Goal: Task Accomplishment & Management: Use online tool/utility

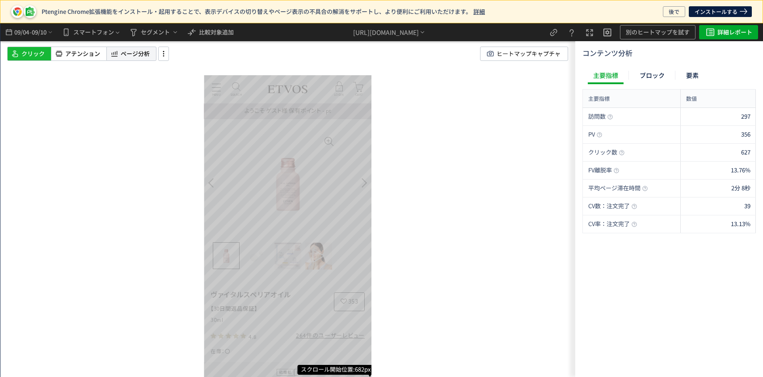
click at [141, 52] on span "ページ分析" at bounding box center [135, 54] width 29 height 8
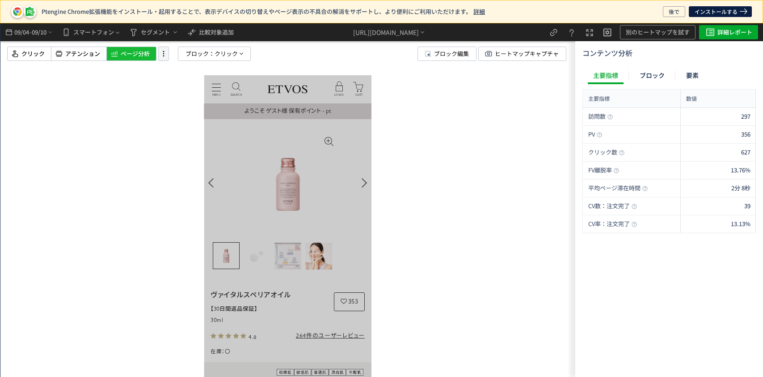
click at [164, 55] on icon at bounding box center [163, 54] width 11 height 10
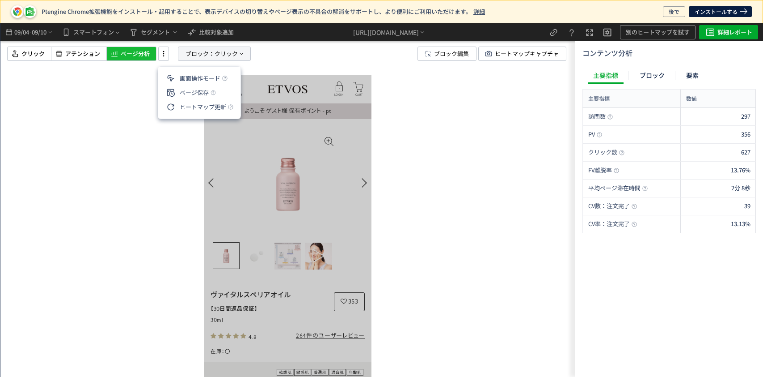
click at [208, 52] on span "ブロック：" at bounding box center [200, 53] width 29 height 13
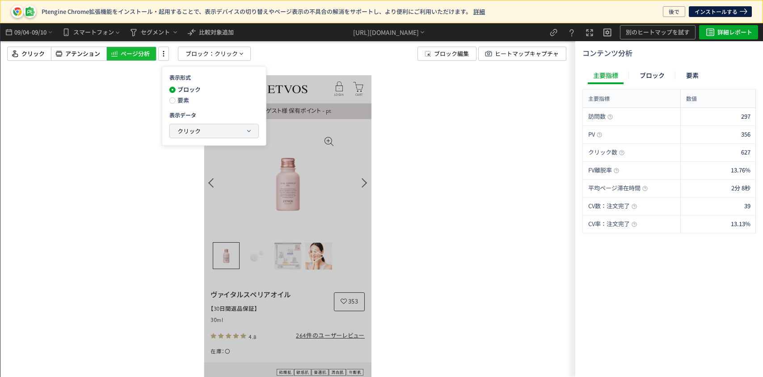
click at [181, 127] on span "クリック" at bounding box center [189, 130] width 23 height 8
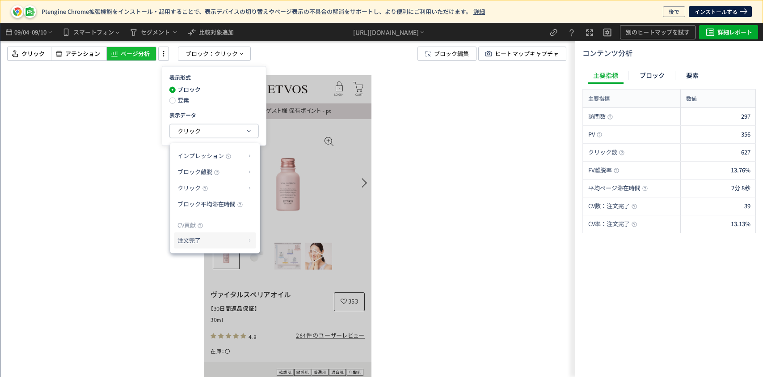
click at [186, 241] on p "注文完了" at bounding box center [212, 240] width 68 height 15
click at [273, 261] on li "CV貢献率" at bounding box center [277, 262] width 31 height 16
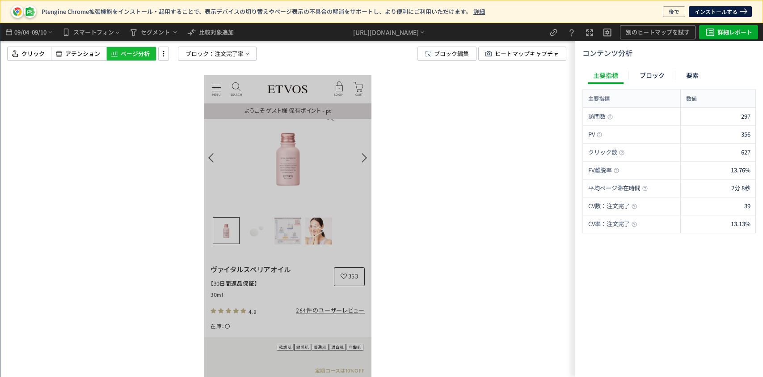
scroll to position [0, 9]
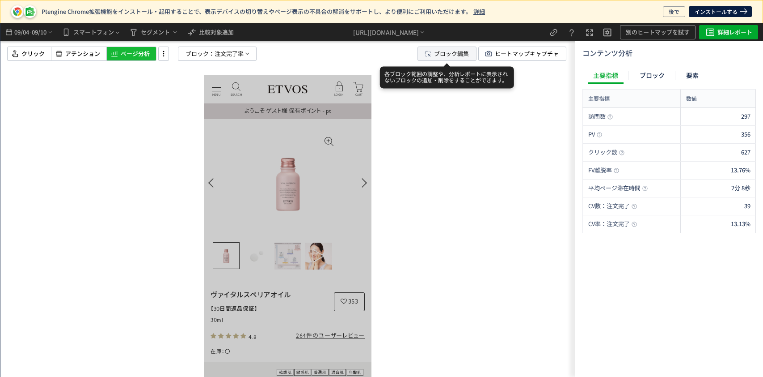
click at [454, 55] on span "ブロック編集" at bounding box center [451, 53] width 35 height 13
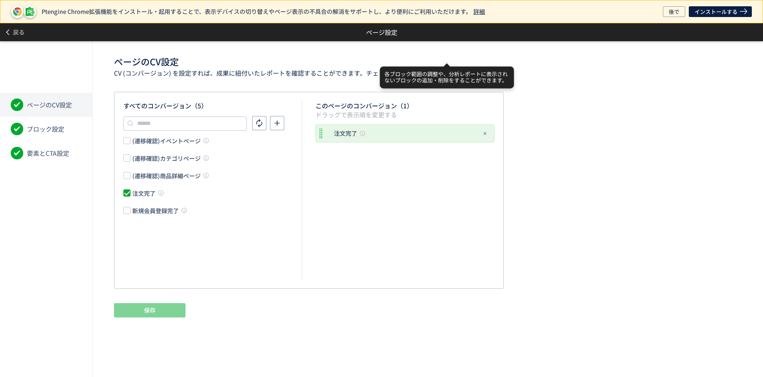
scroll to position [0, 0]
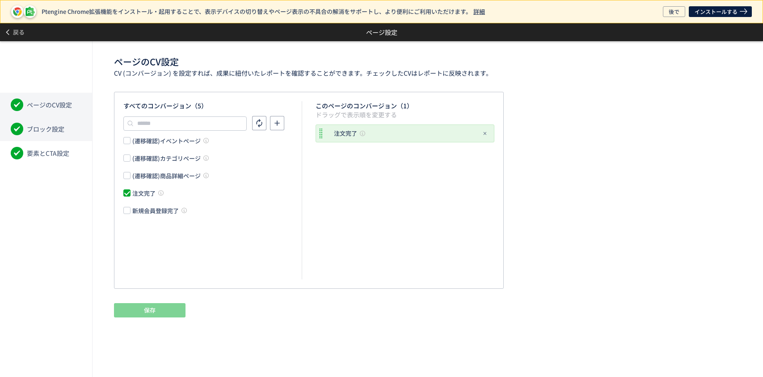
click at [70, 123] on li "ブロック設定" at bounding box center [46, 129] width 92 height 24
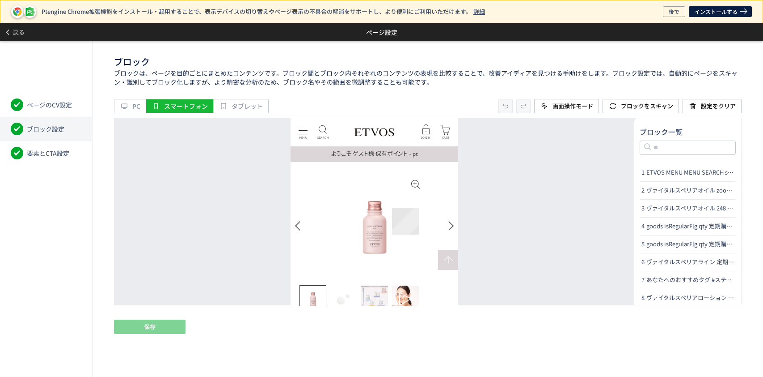
click at [404, 285] on figure "Go to slide 4" at bounding box center [405, 298] width 27 height 27
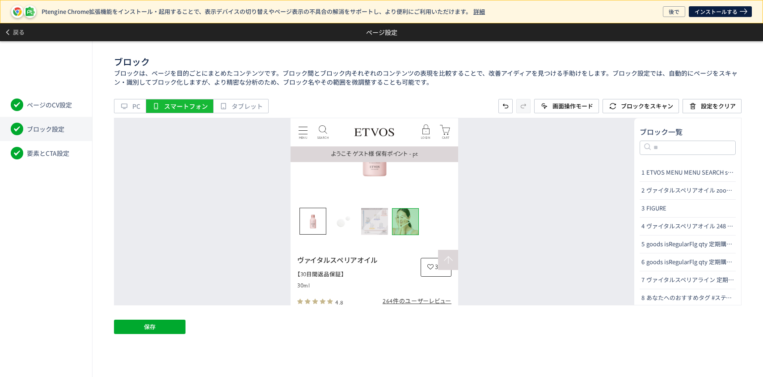
click at [368, 219] on img "Go to slide 3" at bounding box center [374, 221] width 27 height 27
click at [353, 219] on img "Go to slide 2" at bounding box center [343, 221] width 27 height 27
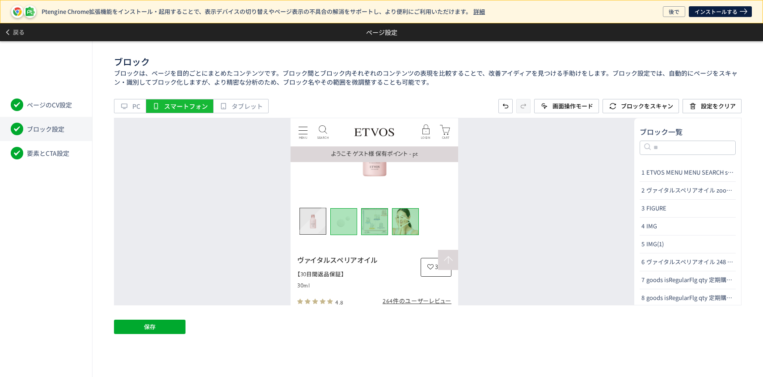
click at [317, 212] on img "Go to slide 1" at bounding box center [313, 221] width 26 height 26
click at [175, 323] on button "保存" at bounding box center [150, 326] width 72 height 14
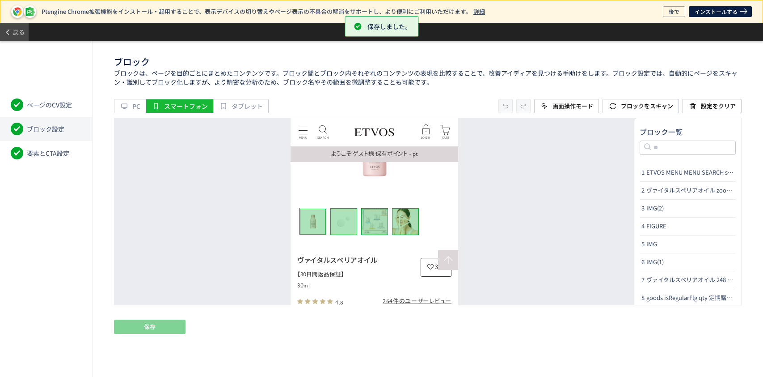
click at [18, 33] on span "戻る" at bounding box center [19, 32] width 12 height 14
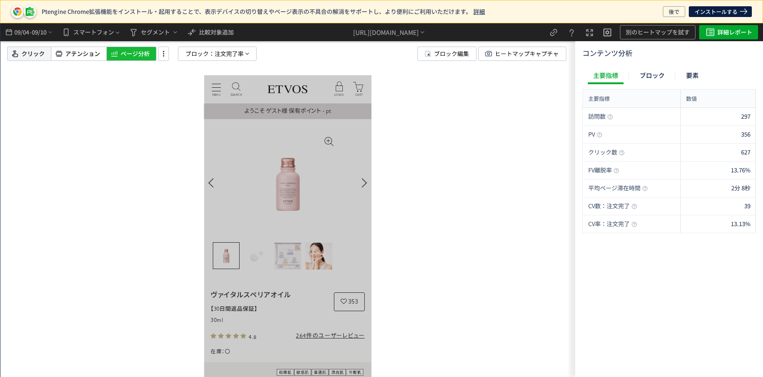
click at [35, 56] on span "クリック" at bounding box center [32, 54] width 23 height 8
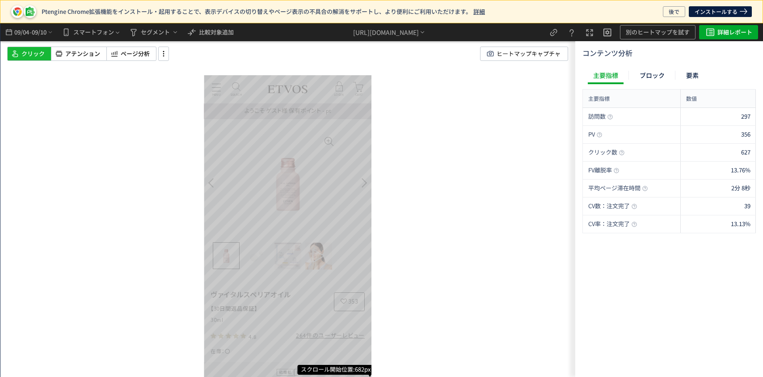
click at [43, 52] on span "クリック" at bounding box center [32, 54] width 23 height 8
click at [141, 36] on span "セグメント" at bounding box center [159, 32] width 40 height 11
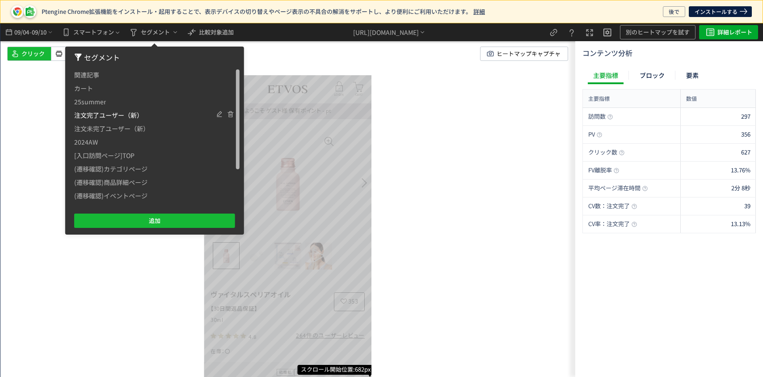
click at [133, 114] on span "注文完了ユーザー（新）" at bounding box center [108, 114] width 69 height 13
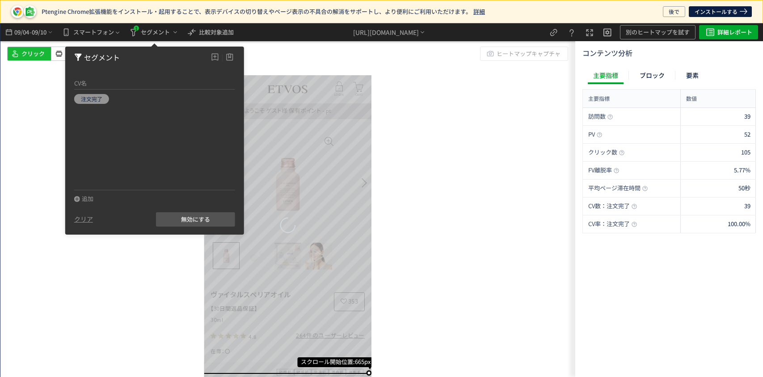
click at [118, 258] on div "スクロール開始位置:665px" at bounding box center [287, 199] width 575 height 353
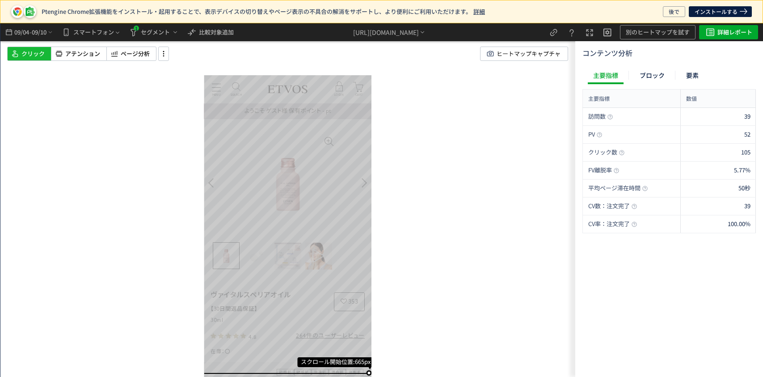
click at [26, 51] on span "クリック" at bounding box center [32, 54] width 23 height 8
click at [86, 52] on span "アテンション" at bounding box center [82, 54] width 35 height 8
drag, startPoint x: 86, startPoint y: 52, endPoint x: 148, endPoint y: 57, distance: 61.9
click at [148, 57] on div "クリック アテンション ページ分析" at bounding box center [82, 54] width 151 height 14
click at [148, 57] on span "ページ分析" at bounding box center [135, 54] width 29 height 8
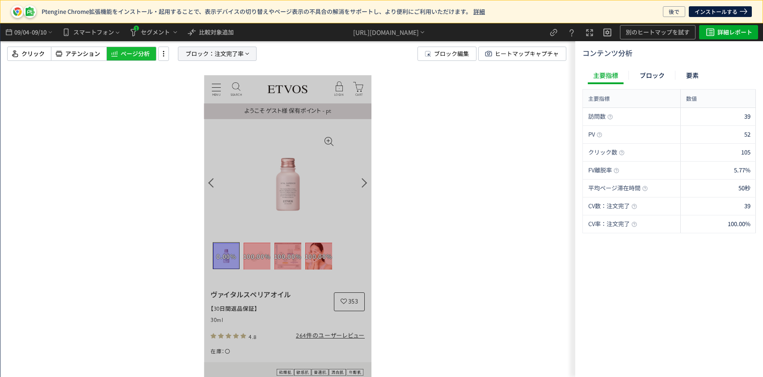
click at [194, 50] on span "ブロック：" at bounding box center [200, 53] width 29 height 13
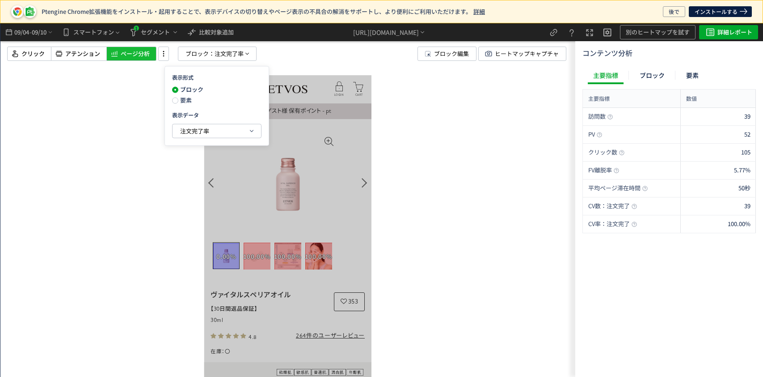
click at [180, 97] on span "要素" at bounding box center [184, 100] width 13 height 8
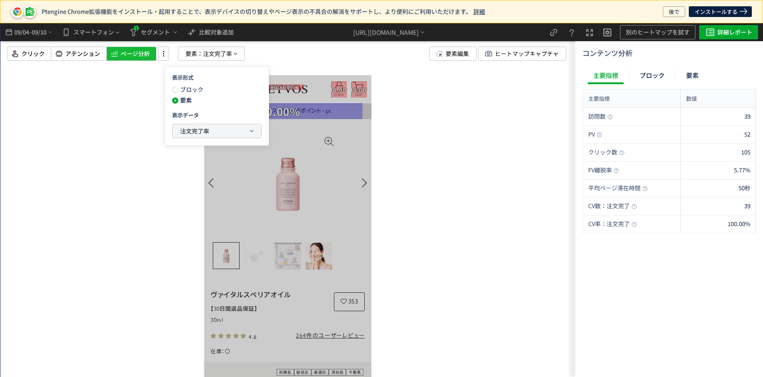
click at [192, 128] on span "注文完了率" at bounding box center [194, 130] width 29 height 8
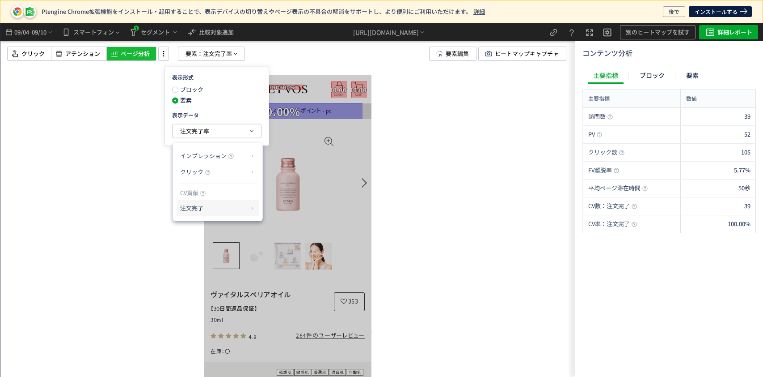
click at [216, 209] on p "注文完了" at bounding box center [214, 207] width 68 height 15
click at [266, 213] on li "CV貢献" at bounding box center [279, 213] width 31 height 16
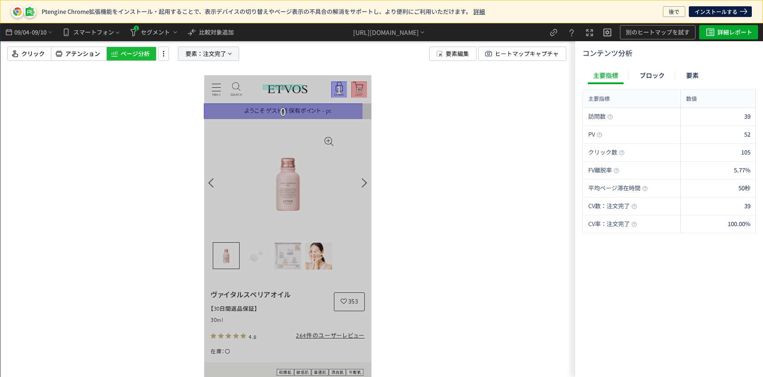
click at [192, 52] on span "要素：" at bounding box center [194, 53] width 17 height 13
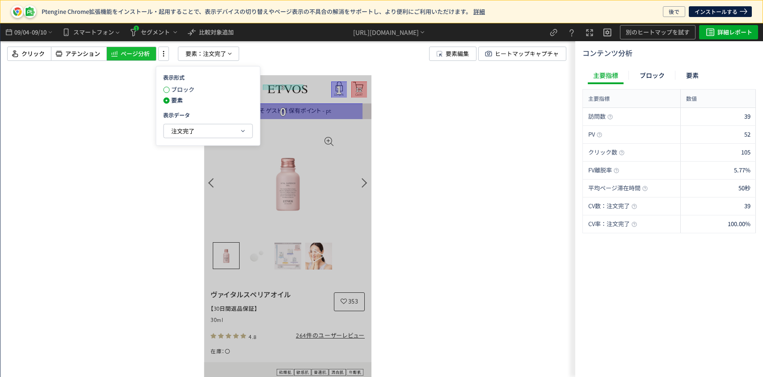
click at [168, 91] on span at bounding box center [166, 90] width 6 height 6
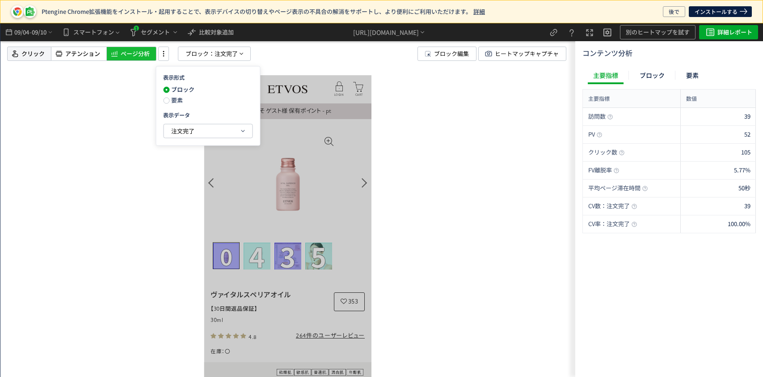
click at [32, 58] on div "クリック" at bounding box center [29, 54] width 44 height 14
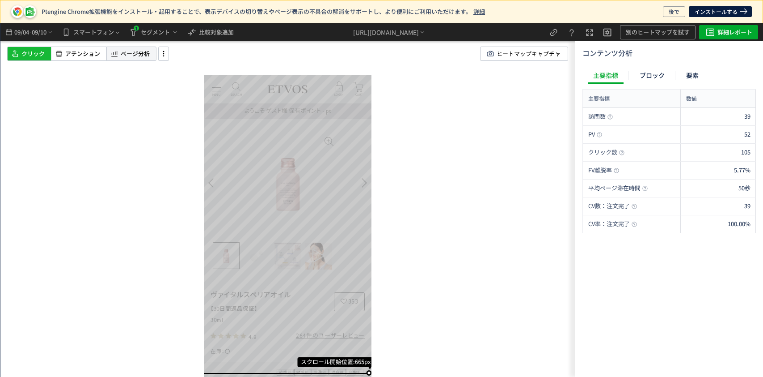
click at [125, 55] on span "ページ分析" at bounding box center [135, 54] width 29 height 8
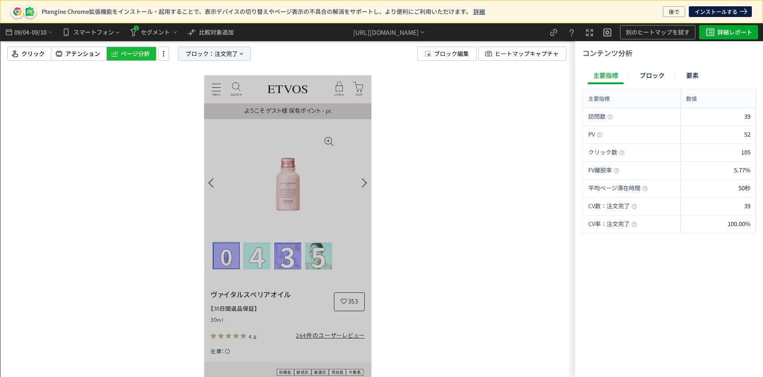
click at [202, 57] on span "ブロック：" at bounding box center [200, 53] width 29 height 13
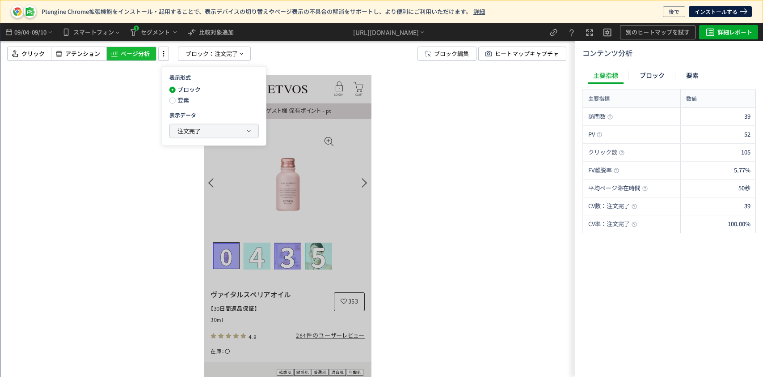
click at [180, 128] on span "注文完了" at bounding box center [189, 130] width 23 height 8
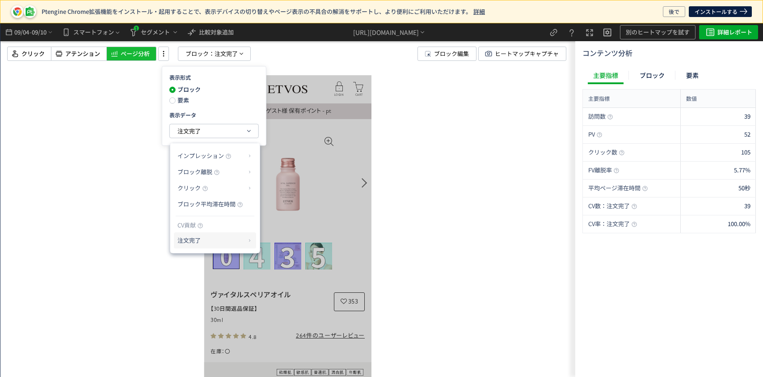
click at [208, 245] on p "注文完了" at bounding box center [212, 240] width 68 height 15
click at [212, 189] on p "クリック" at bounding box center [212, 187] width 68 height 15
click at [283, 206] on li "クリック率" at bounding box center [286, 209] width 48 height 16
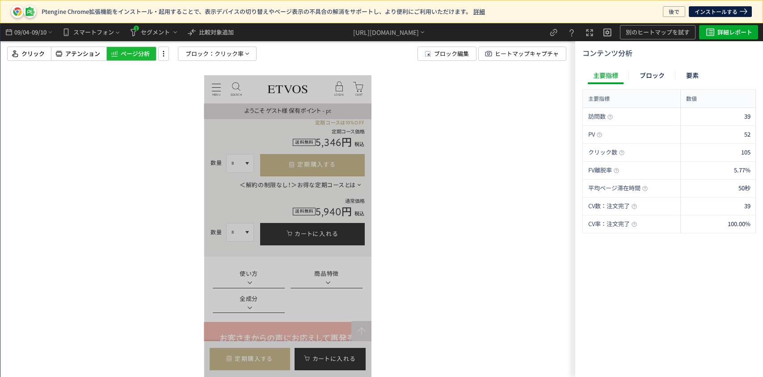
scroll to position [148, 9]
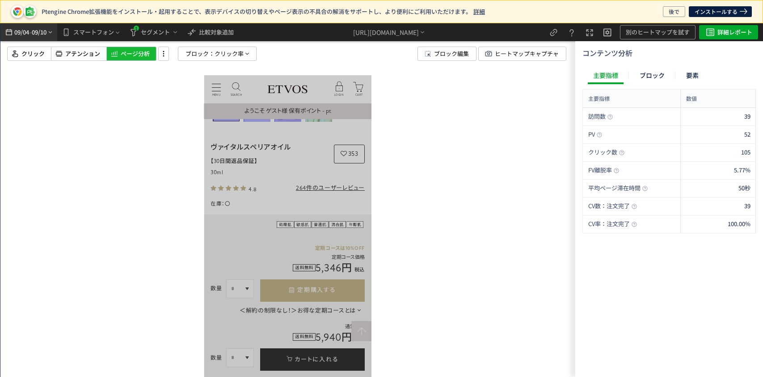
click at [43, 30] on span "09/10" at bounding box center [39, 32] width 15 height 18
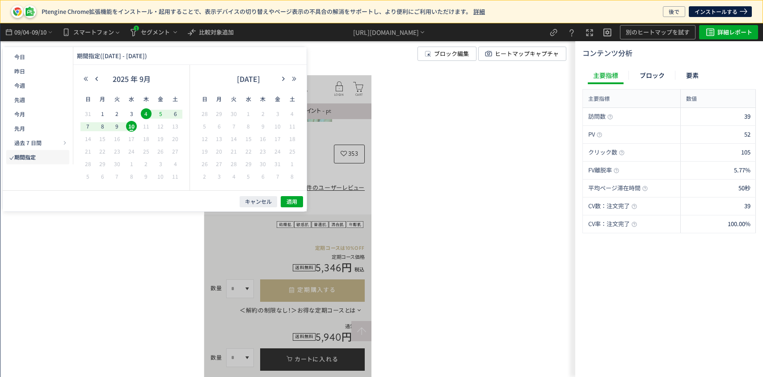
click at [155, 116] on div "5" at bounding box center [160, 114] width 15 height 9
click at [123, 127] on div "9" at bounding box center [117, 126] width 15 height 9
click at [136, 130] on div "10" at bounding box center [131, 126] width 15 height 9
click at [162, 115] on span "5" at bounding box center [160, 113] width 11 height 11
click at [283, 205] on button "適用" at bounding box center [292, 201] width 22 height 11
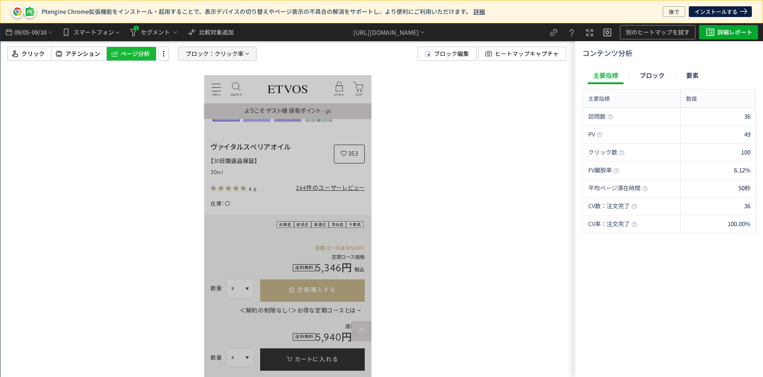
click at [244, 51] on icon at bounding box center [247, 53] width 7 height 7
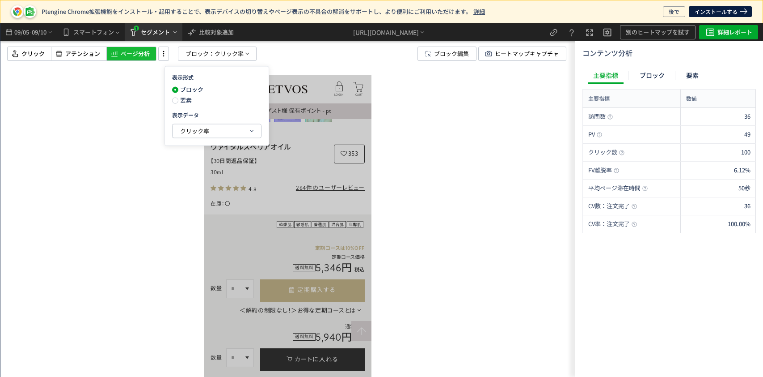
click at [155, 41] on button "1 セグメント" at bounding box center [154, 32] width 58 height 18
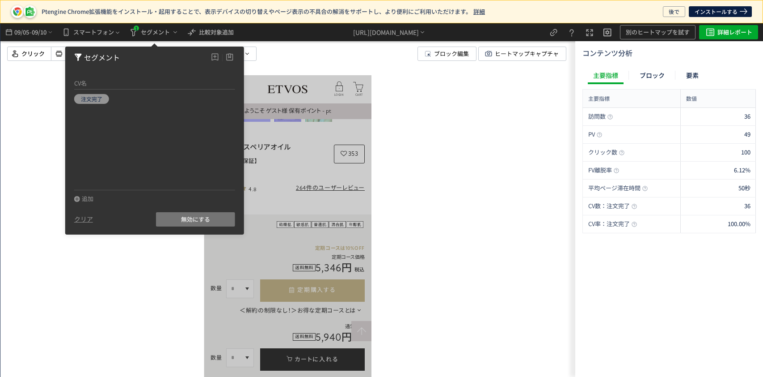
click at [185, 219] on span "無効にする" at bounding box center [195, 219] width 29 height 14
click at [128, 292] on div at bounding box center [287, 199] width 575 height 353
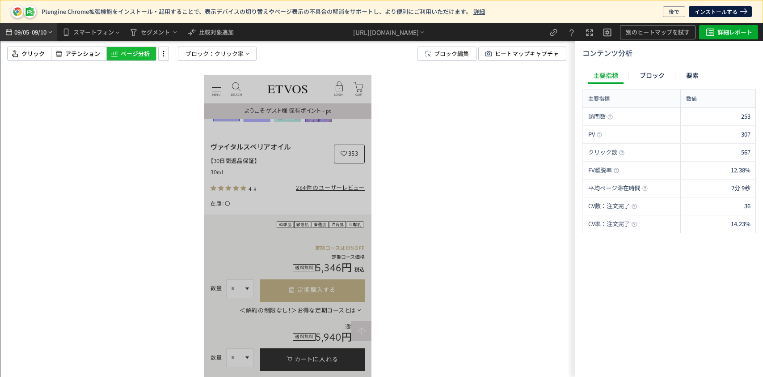
click at [47, 32] on span "09/10" at bounding box center [39, 32] width 15 height 18
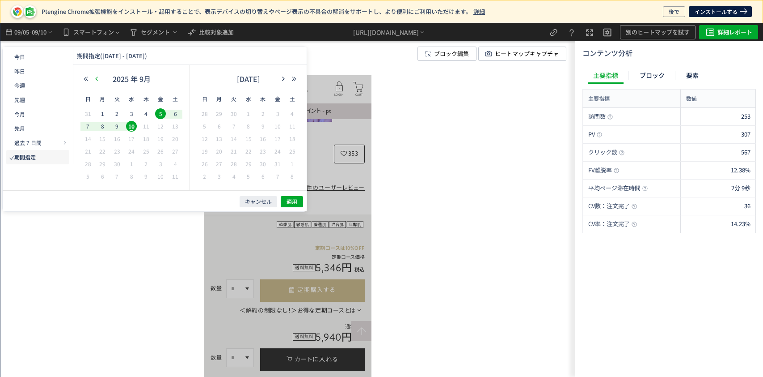
click at [96, 78] on use "button" at bounding box center [97, 78] width 2 height 4
click at [161, 154] on span "22" at bounding box center [160, 151] width 11 height 11
click at [132, 163] on span "27" at bounding box center [131, 163] width 11 height 11
click at [291, 203] on span "適用" at bounding box center [292, 202] width 11 height 8
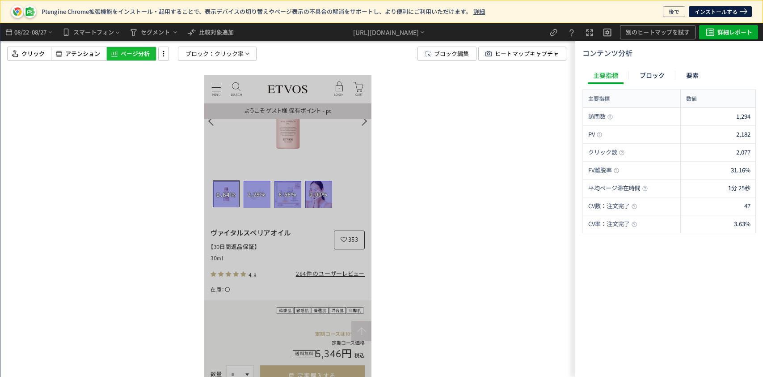
scroll to position [61, 9]
click at [33, 25] on span "08/27" at bounding box center [39, 32] width 15 height 18
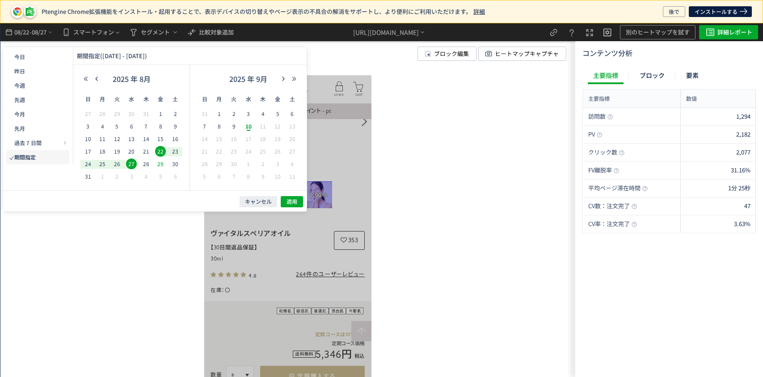
click at [158, 161] on span "29" at bounding box center [160, 163] width 11 height 11
click at [252, 113] on span "3" at bounding box center [248, 113] width 11 height 11
click at [290, 206] on button "適用" at bounding box center [292, 201] width 22 height 11
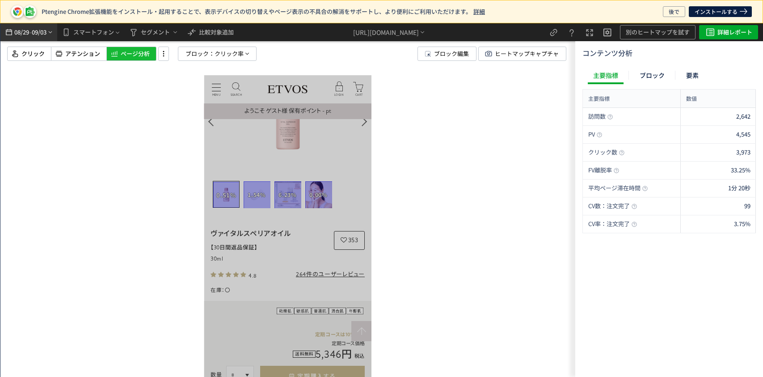
click at [50, 31] on icon "heatmap-top-bar" at bounding box center [50, 32] width 7 height 7
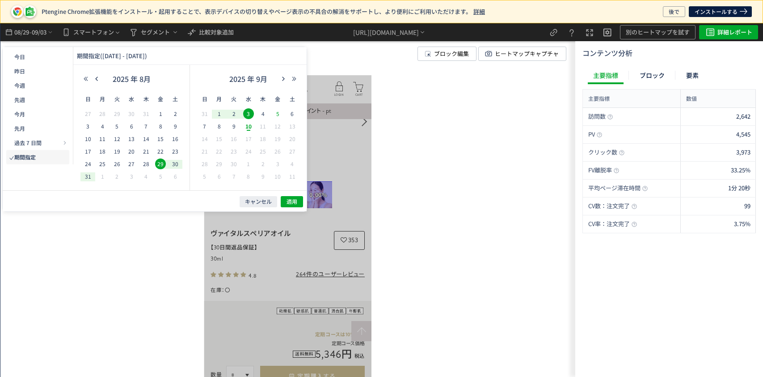
click at [278, 113] on span "5" at bounding box center [277, 113] width 11 height 11
click at [254, 128] on div "10" at bounding box center [248, 126] width 15 height 9
click at [293, 199] on span "適用" at bounding box center [292, 202] width 11 height 8
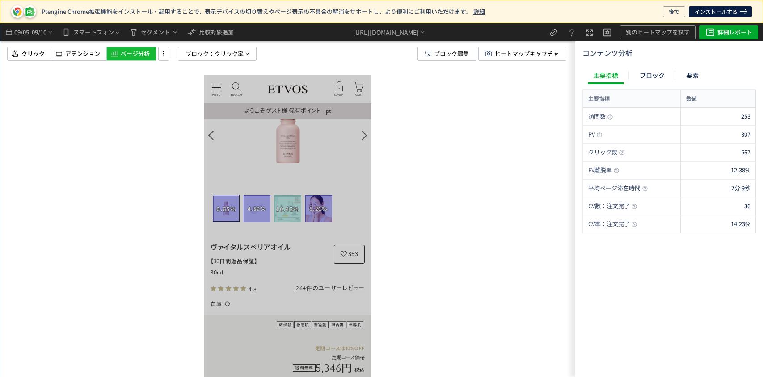
scroll to position [0, 9]
